Goal: Find specific page/section: Find specific page/section

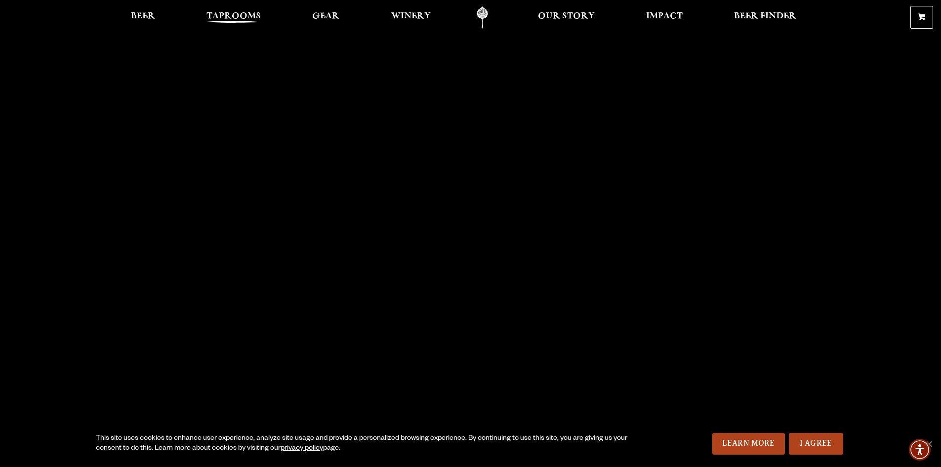
click at [238, 19] on span "Taprooms" at bounding box center [233, 16] width 54 height 8
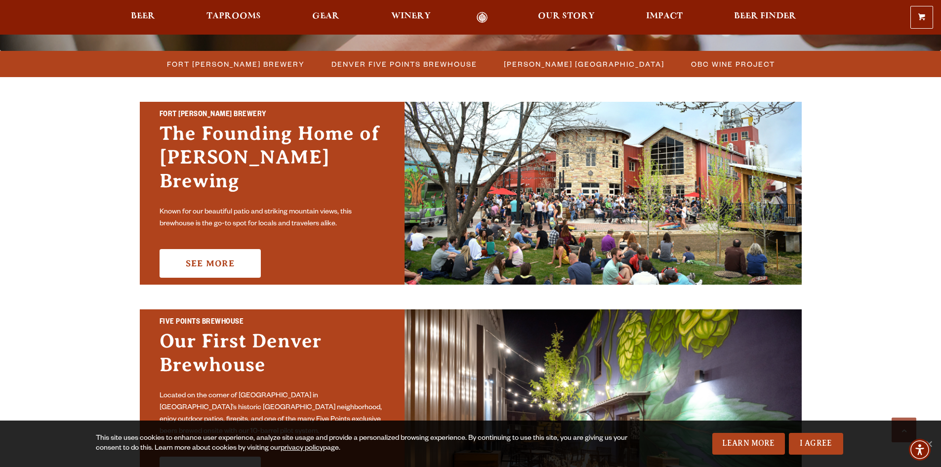
scroll to position [296, 0]
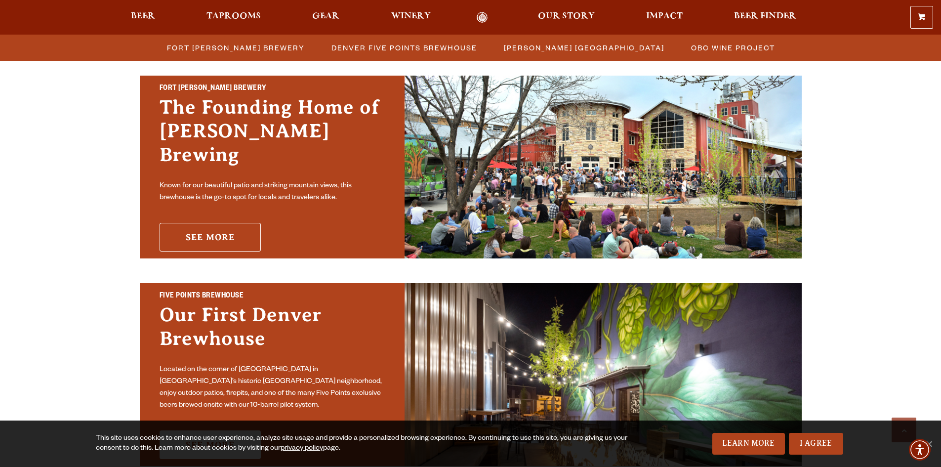
click at [214, 223] on link "See More" at bounding box center [209, 237] width 101 height 29
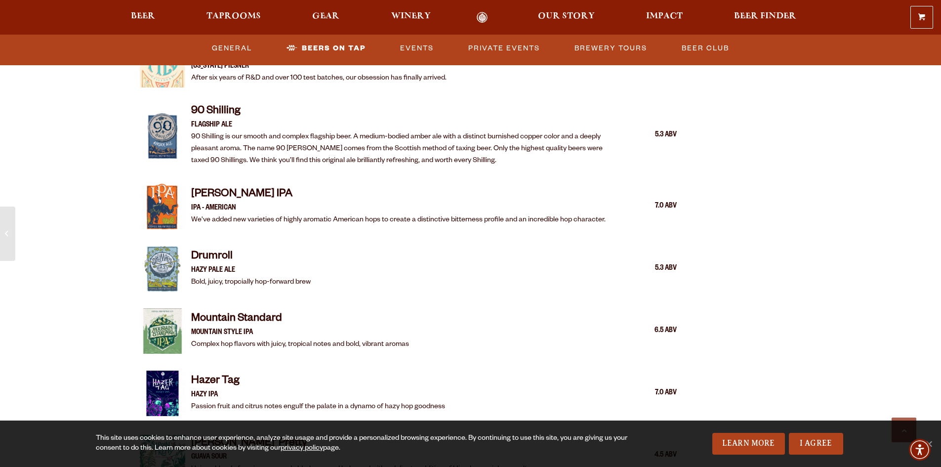
scroll to position [1284, 0]
